Goal: Navigation & Orientation: Find specific page/section

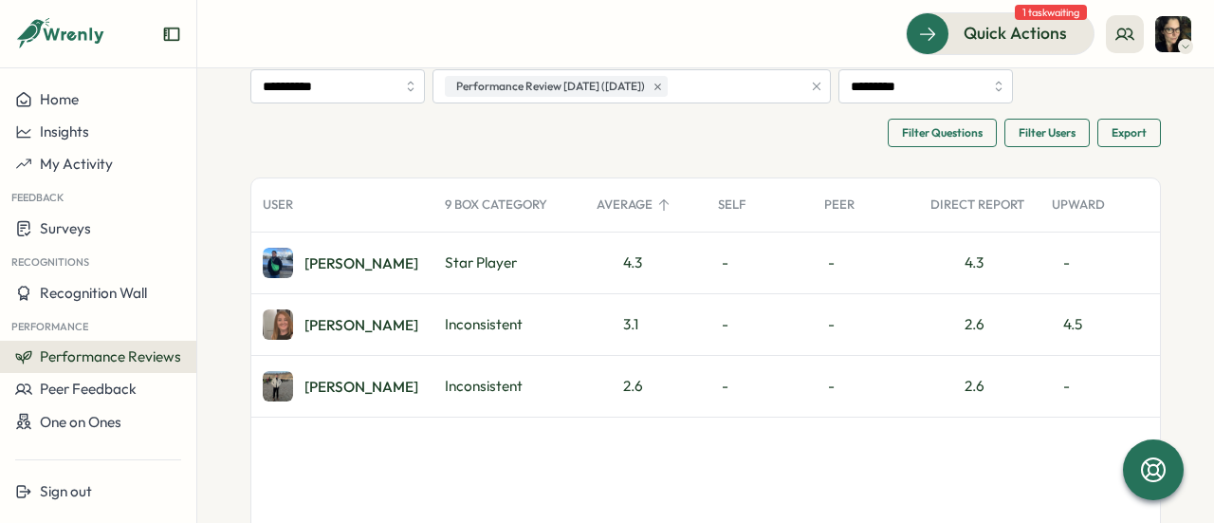
scroll to position [92, 0]
click at [958, 132] on span "Filter Questions" at bounding box center [942, 133] width 81 height 27
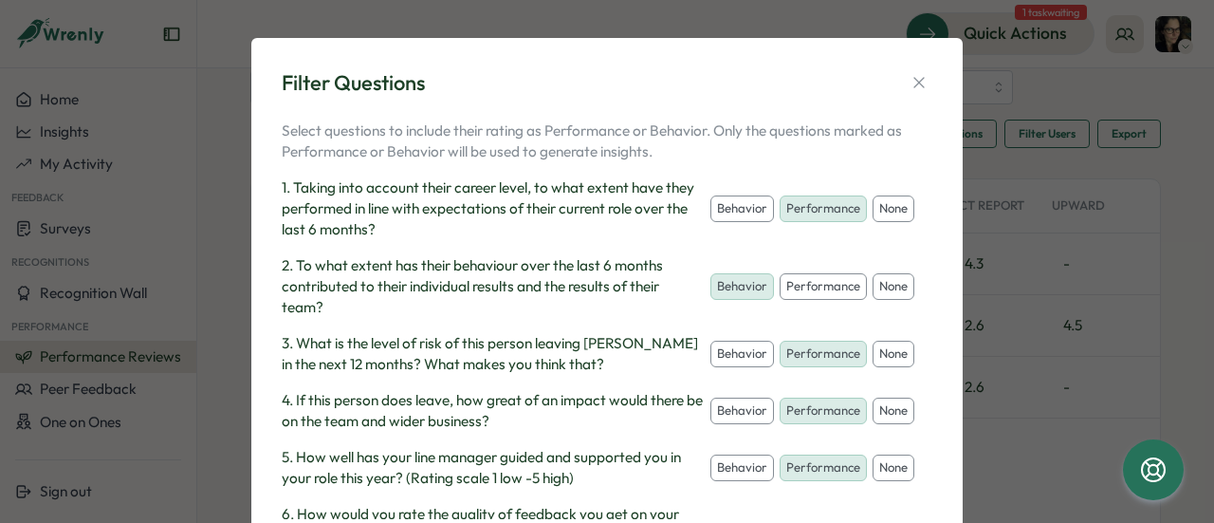
click at [877, 350] on button "none" at bounding box center [894, 354] width 42 height 27
click at [879, 415] on button "none" at bounding box center [894, 410] width 42 height 27
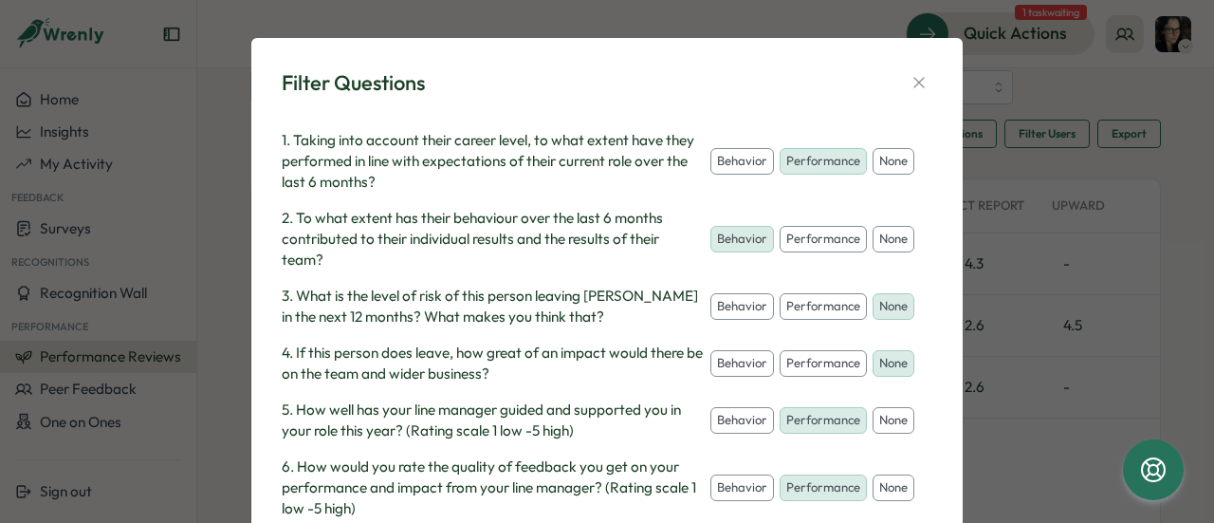
click at [897, 423] on button "none" at bounding box center [894, 420] width 42 height 27
click at [881, 489] on button "none" at bounding box center [894, 487] width 42 height 27
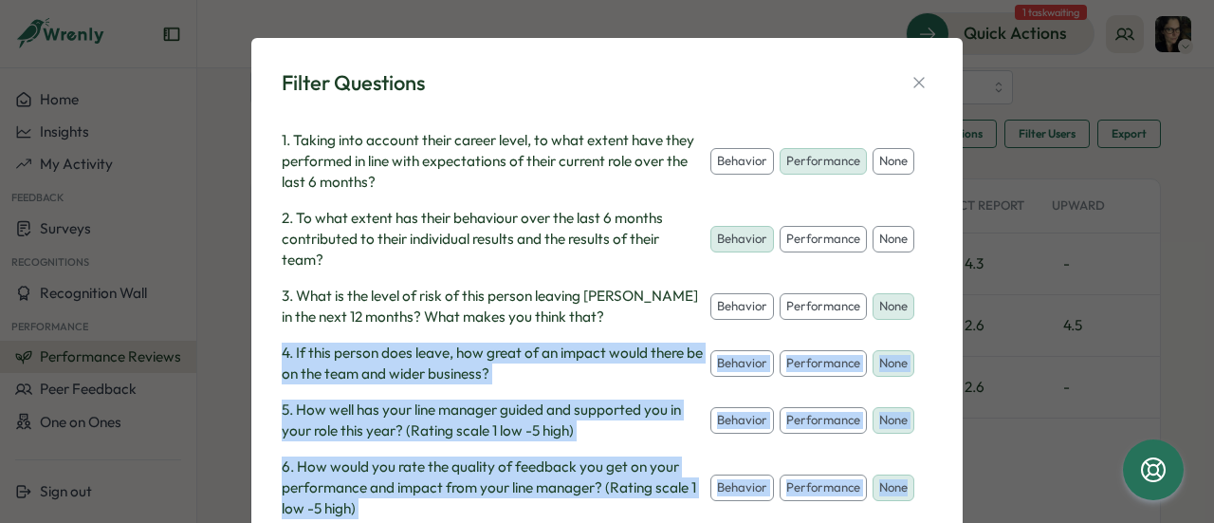
drag, startPoint x: 928, startPoint y: 302, endPoint x: 927, endPoint y: 452, distance: 150.8
click at [927, 452] on div "Filter Questions Select questions to include their rating as Performance or Beh…" at bounding box center [607, 322] width 666 height 523
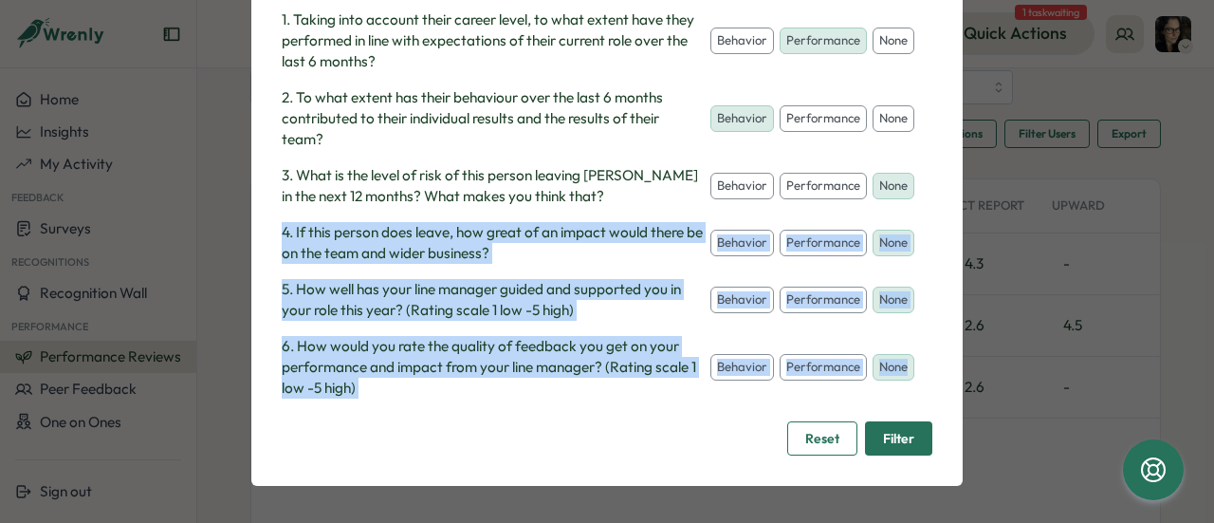
click at [877, 432] on button "Filter" at bounding box center [898, 438] width 67 height 34
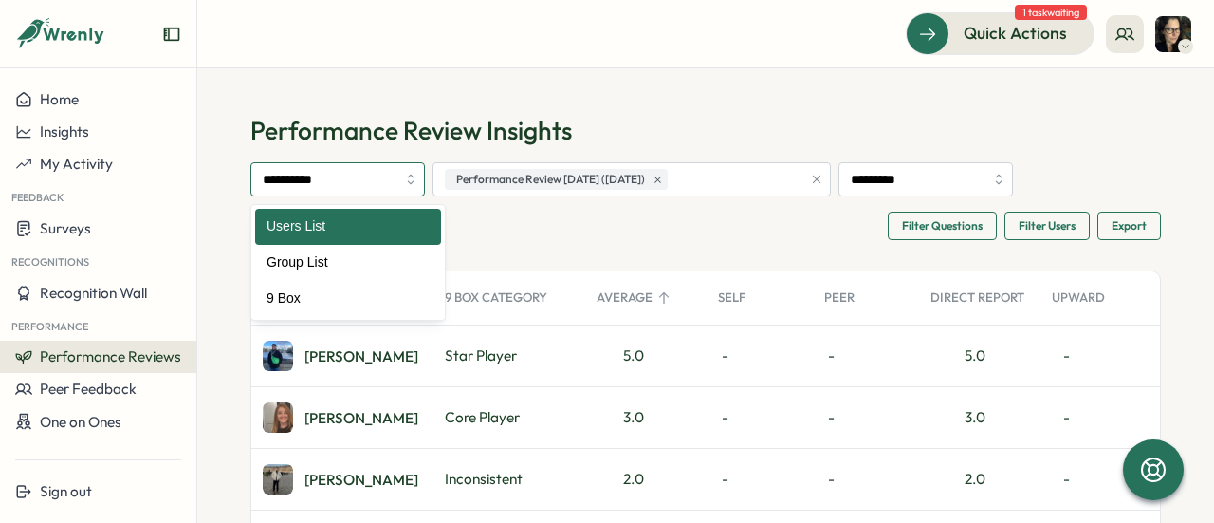
click at [425, 174] on input "**********" at bounding box center [337, 179] width 175 height 34
type input "*****"
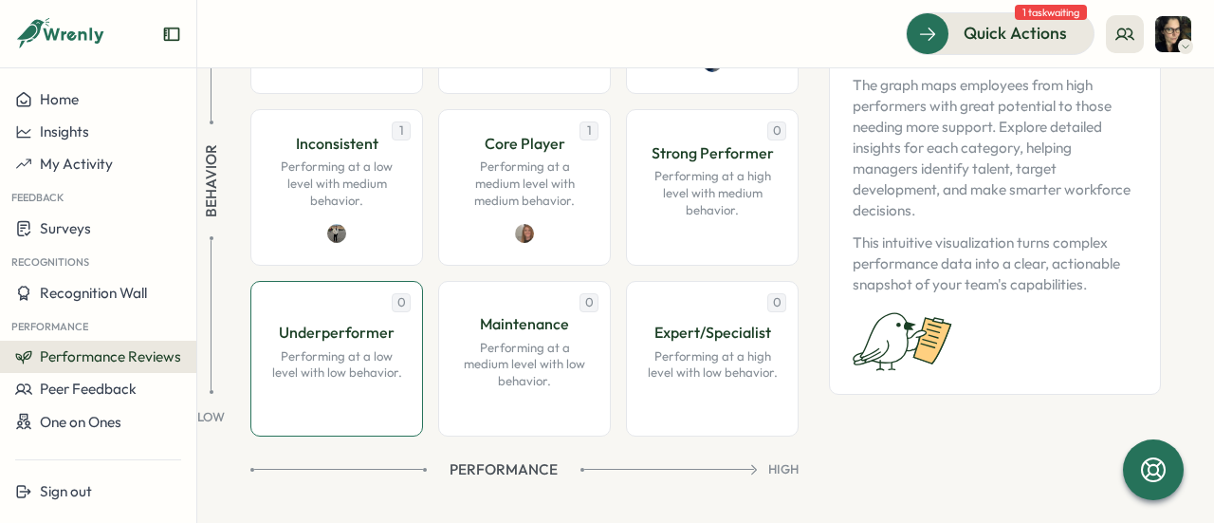
scroll to position [334, 0]
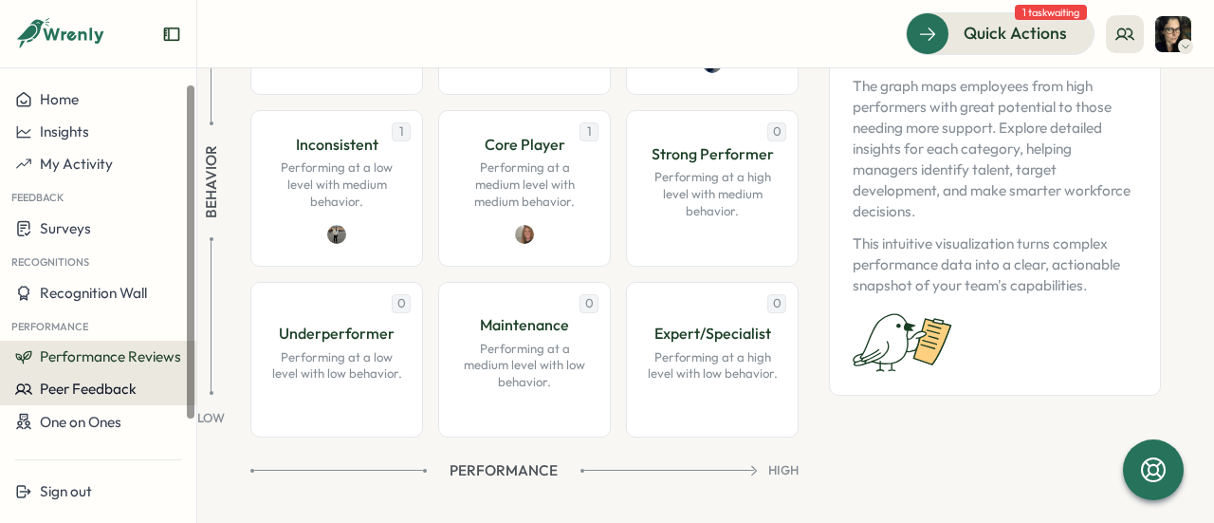
click at [77, 375] on button "Peer Feedback" at bounding box center [98, 389] width 196 height 32
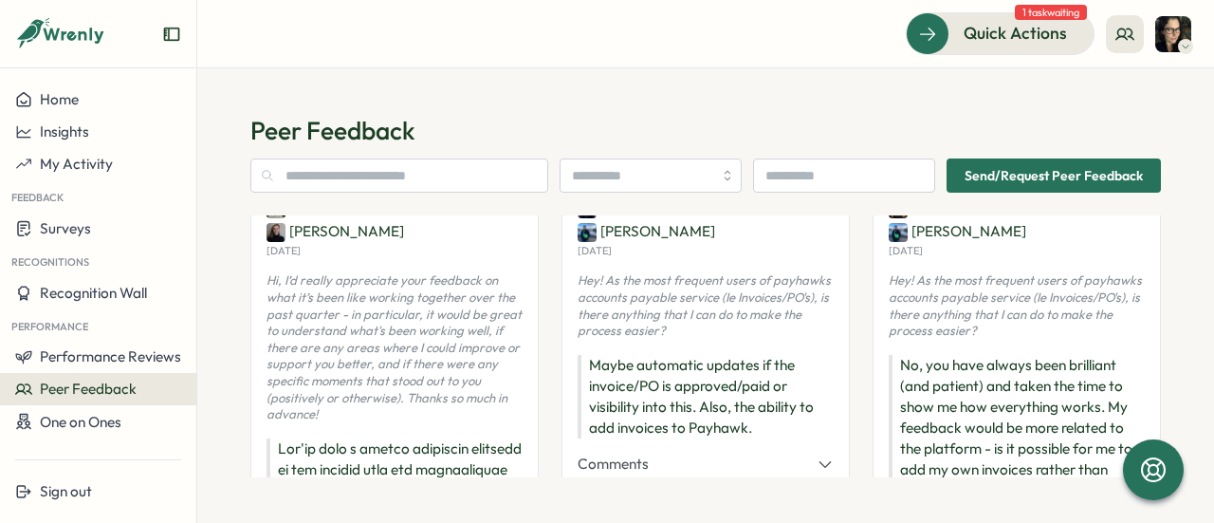
scroll to position [35, 0]
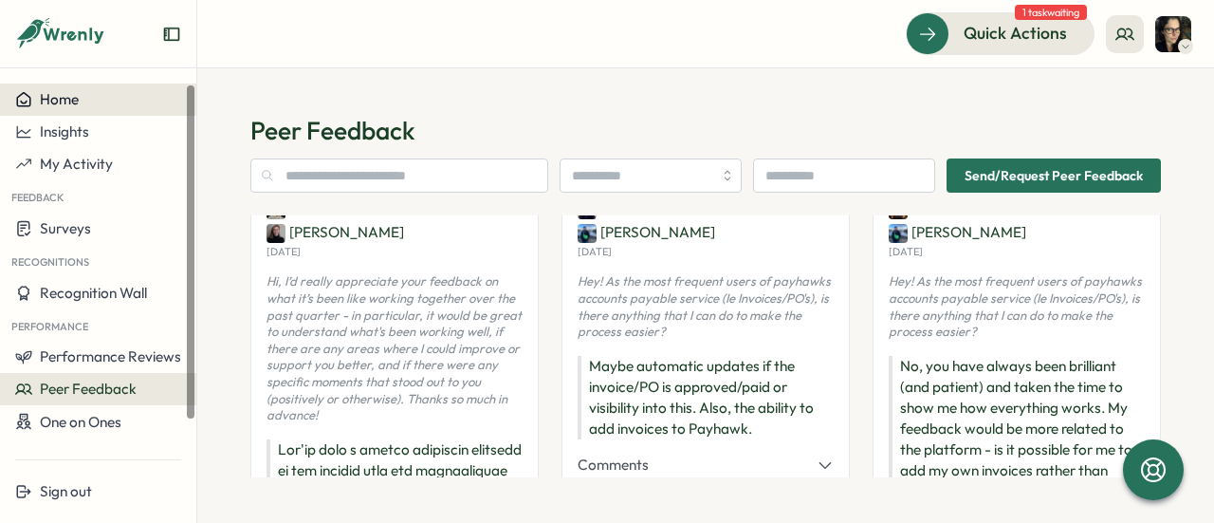
click at [70, 99] on span "Home" at bounding box center [59, 99] width 39 height 18
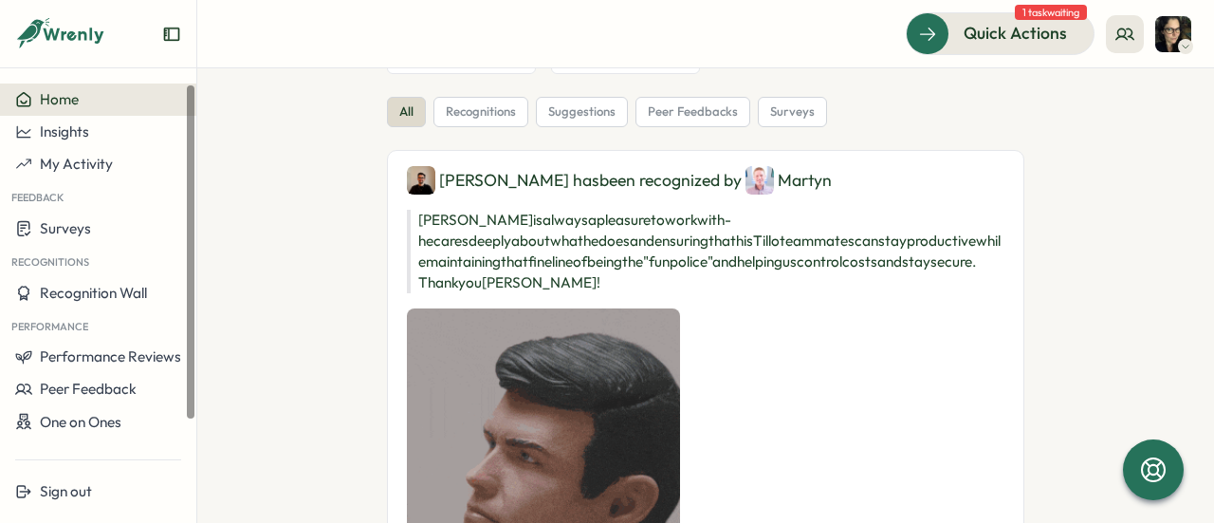
scroll to position [338, 0]
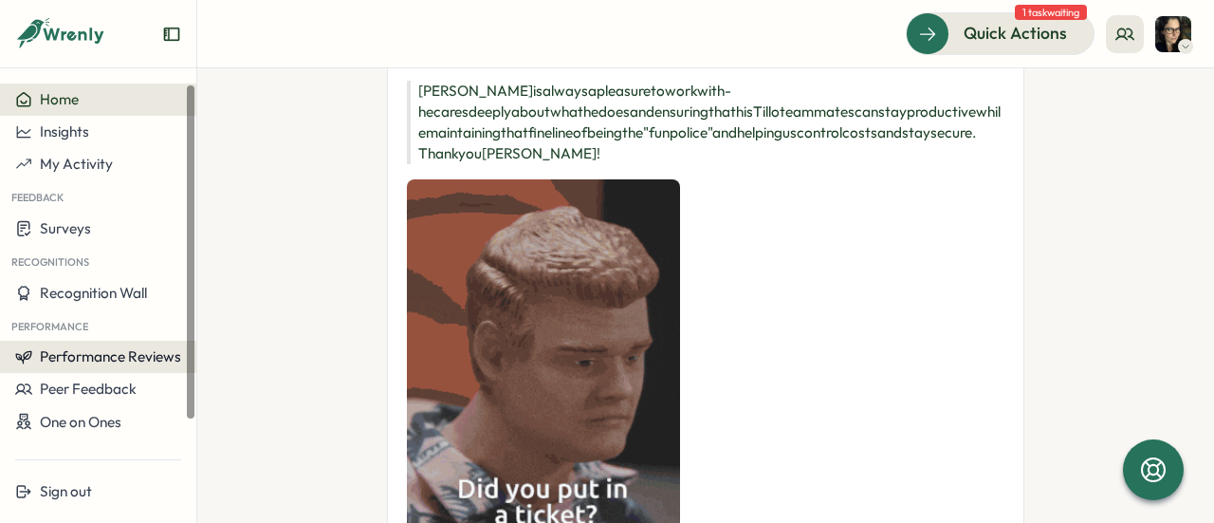
click at [82, 352] on span "Performance Reviews" at bounding box center [110, 356] width 141 height 18
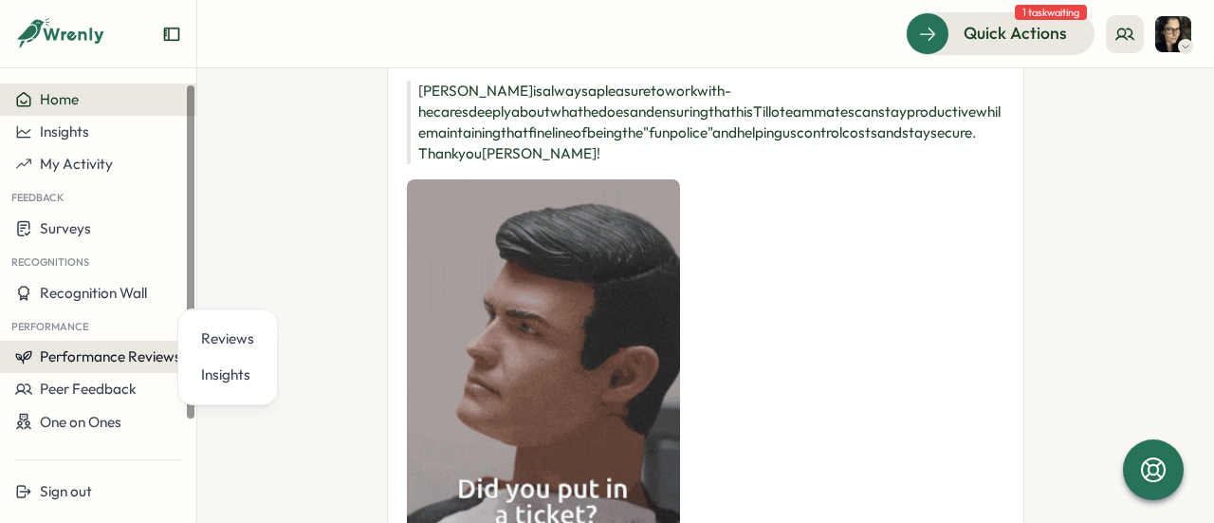
click at [82, 352] on span "Performance Reviews" at bounding box center [110, 356] width 141 height 18
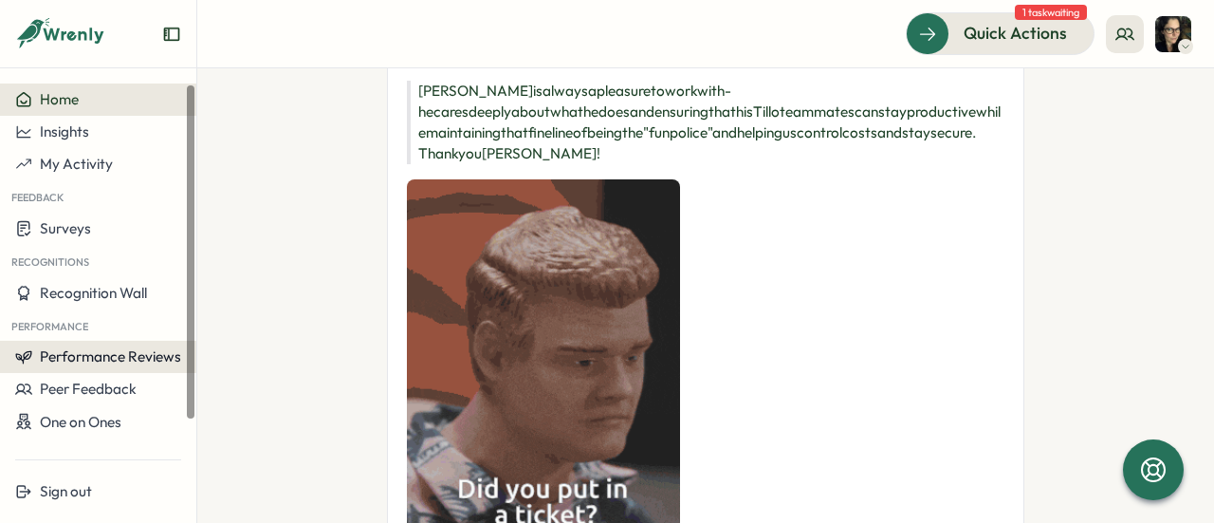
click at [82, 352] on span "Performance Reviews" at bounding box center [110, 356] width 141 height 18
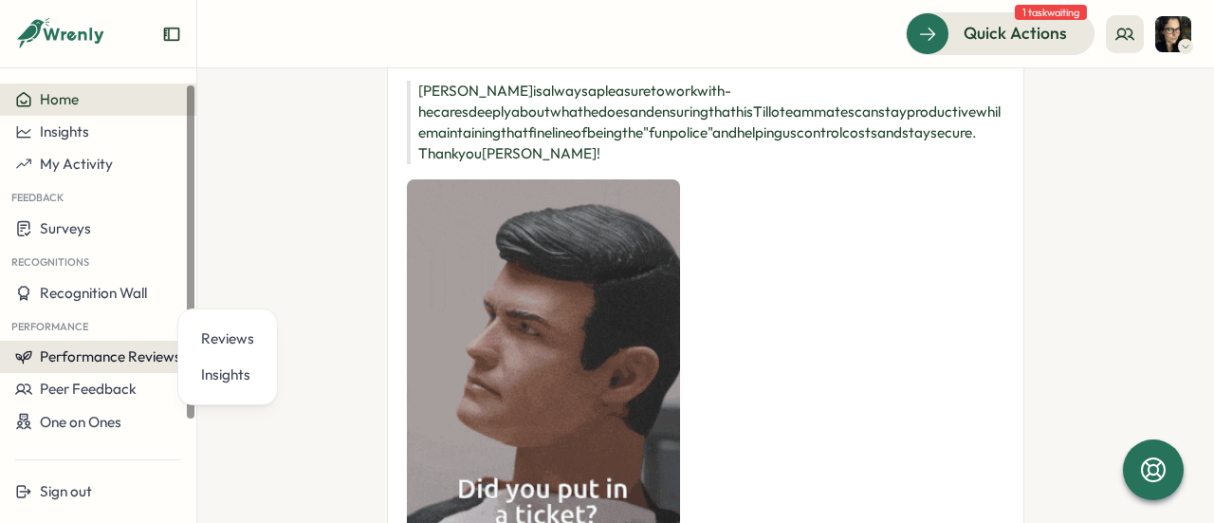
click at [82, 352] on span "Performance Reviews" at bounding box center [110, 356] width 141 height 18
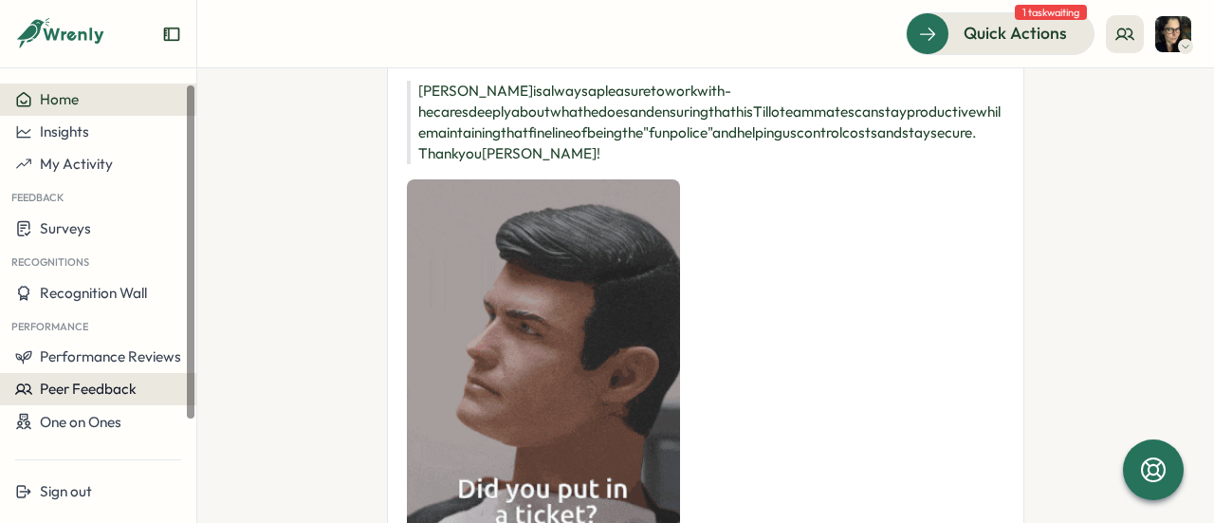
click at [89, 398] on button "Peer Feedback" at bounding box center [98, 389] width 196 height 32
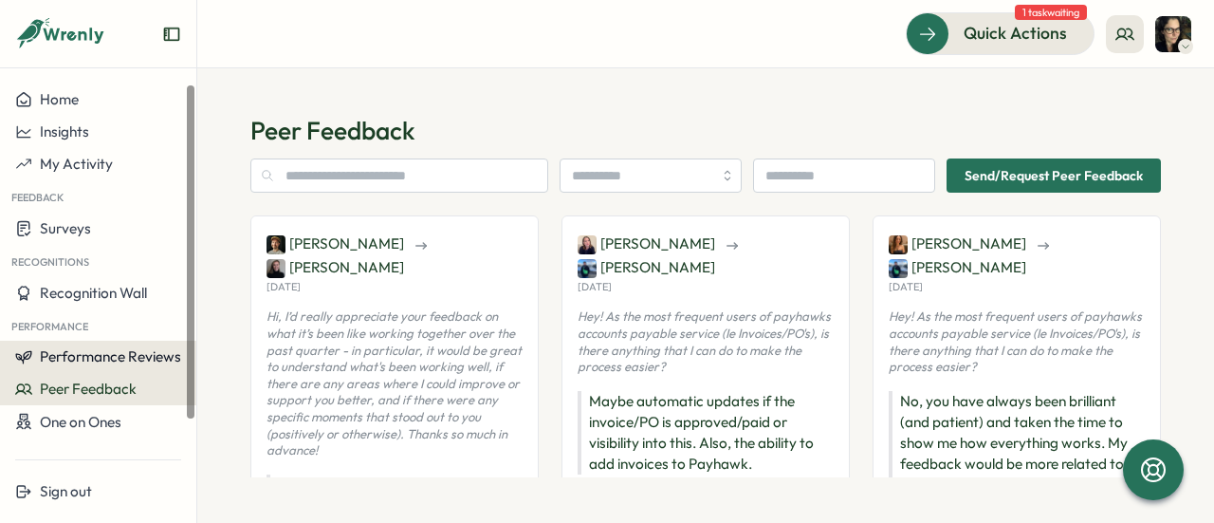
click at [132, 352] on span "Performance Reviews" at bounding box center [110, 356] width 141 height 18
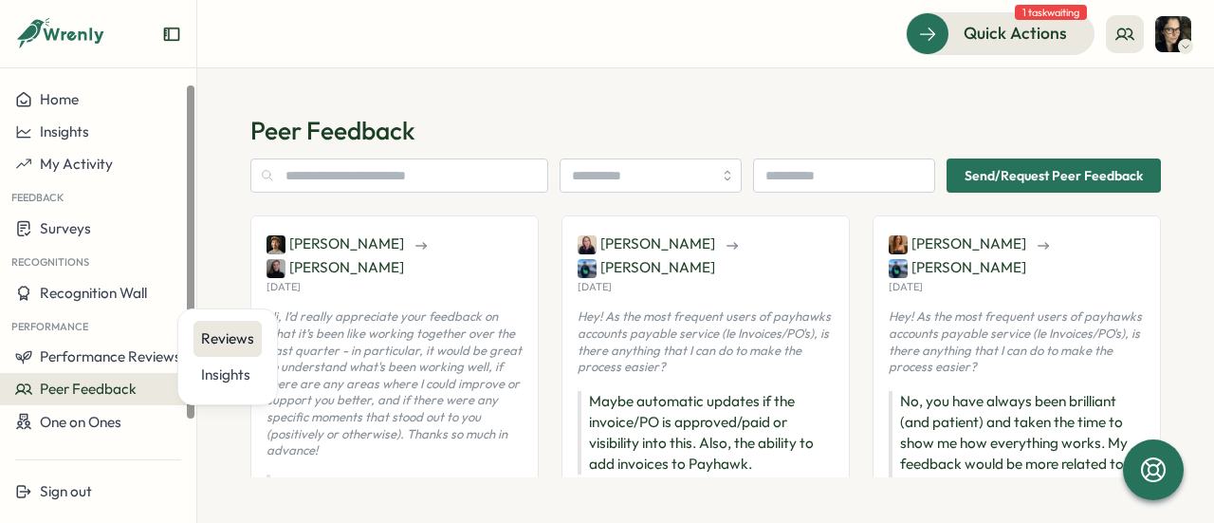
click at [219, 334] on div "Reviews" at bounding box center [227, 338] width 53 height 21
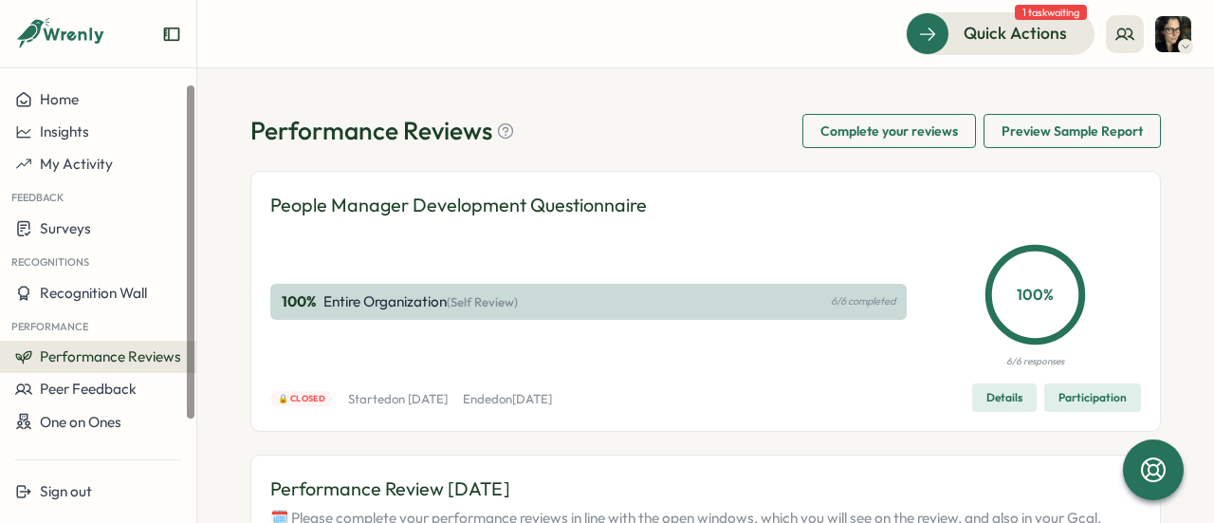
click at [148, 355] on span "Performance Reviews" at bounding box center [110, 356] width 141 height 18
click at [234, 366] on div "Insights" at bounding box center [227, 374] width 53 height 21
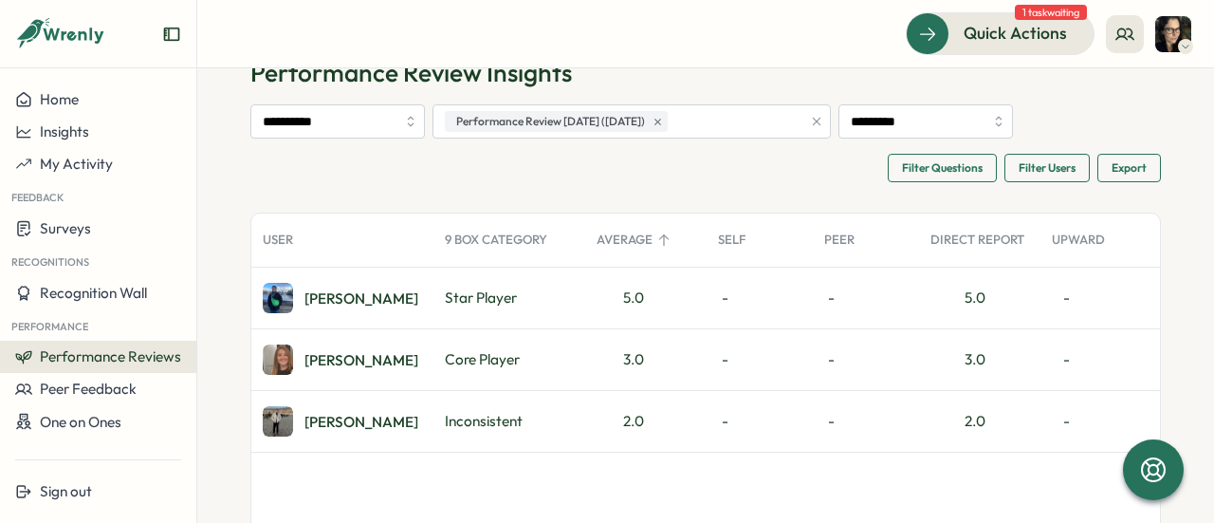
scroll to position [57, 0]
click at [1184, 46] on icon at bounding box center [1186, 46] width 6 height 3
click at [1144, 102] on div "Edit Profile" at bounding box center [1142, 93] width 94 height 21
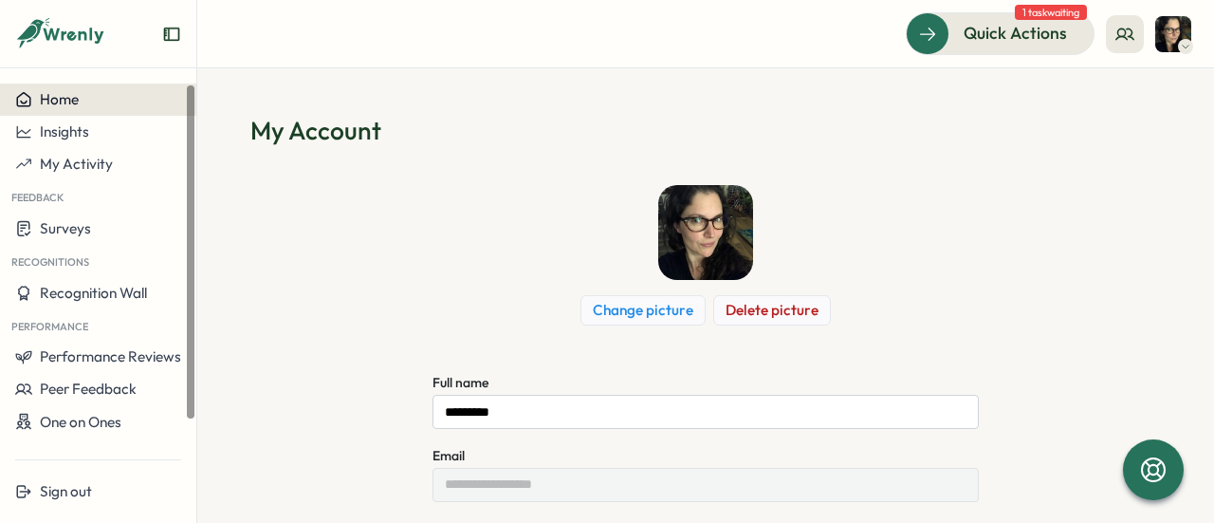
click at [76, 102] on span "Home" at bounding box center [59, 99] width 39 height 18
